Goal: Information Seeking & Learning: Learn about a topic

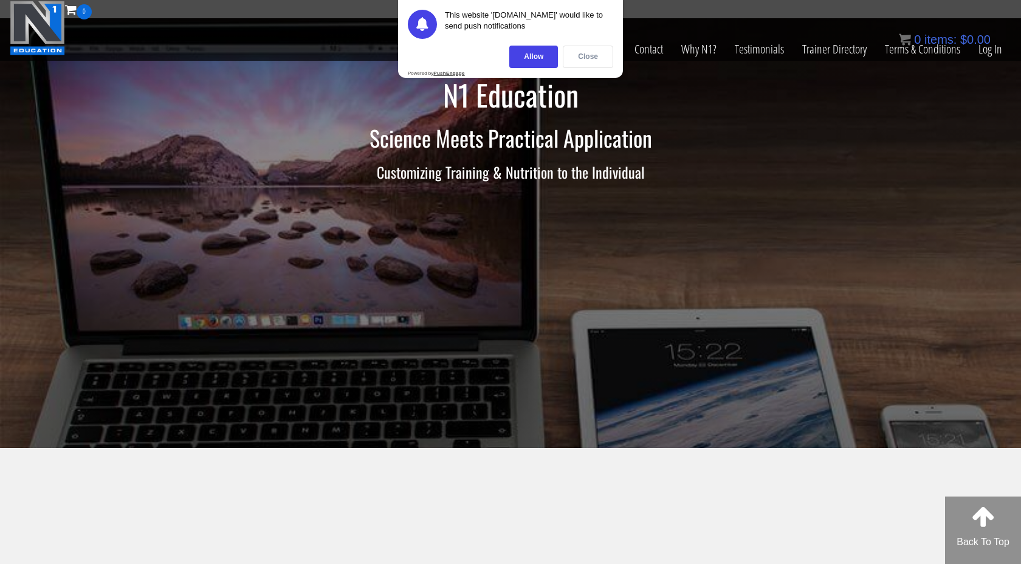
click at [583, 58] on div "Close" at bounding box center [588, 57] width 50 height 22
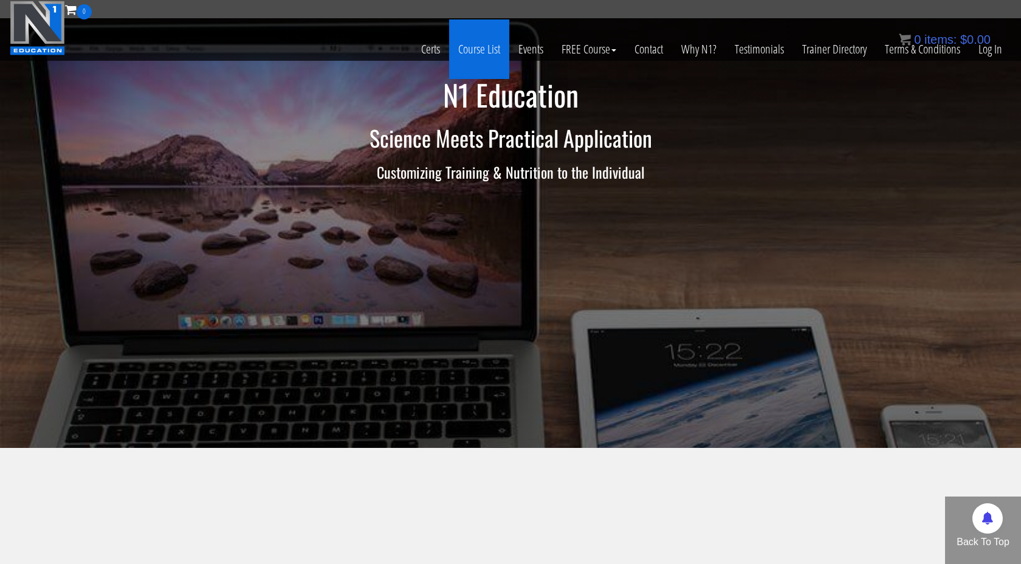
click at [461, 52] on link "Course List" at bounding box center [479, 49] width 60 height 60
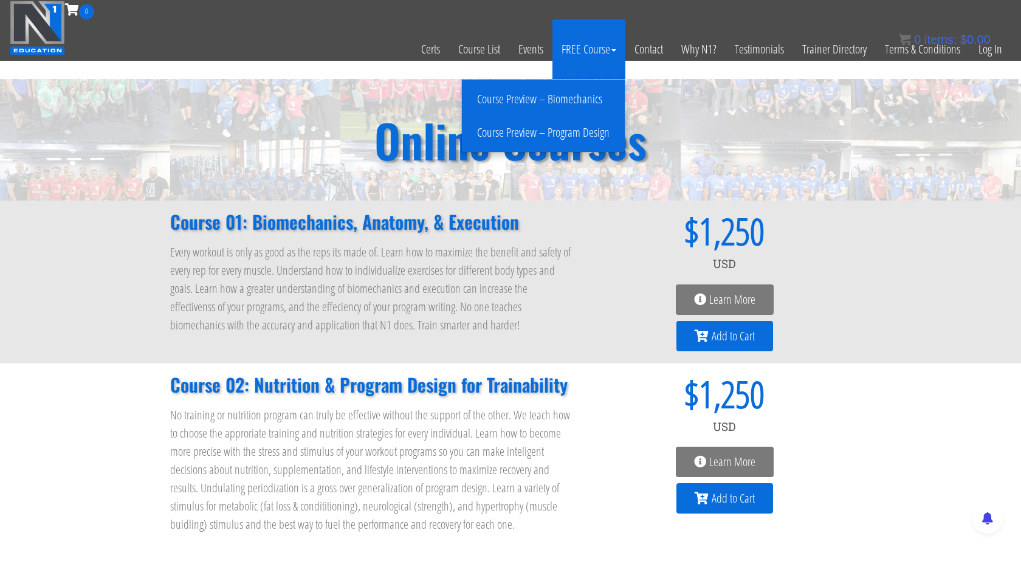
click at [570, 134] on link "Course Preview – Program Design" at bounding box center [543, 132] width 157 height 21
